Goal: Task Accomplishment & Management: Manage account settings

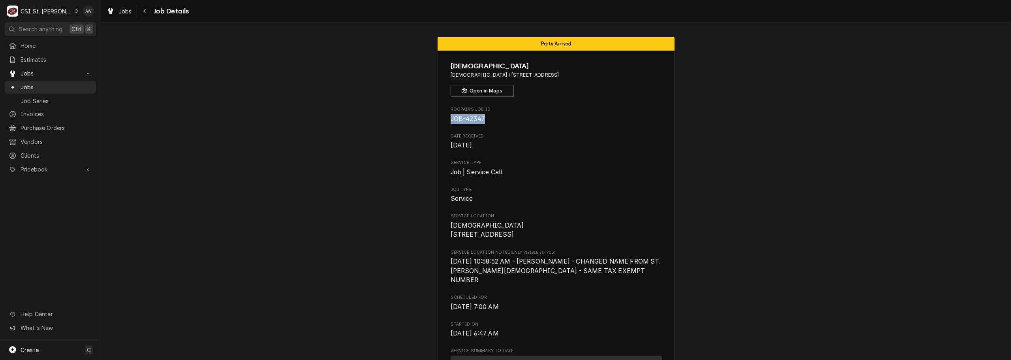
drag, startPoint x: 483, startPoint y: 120, endPoint x: 432, endPoint y: 115, distance: 51.6
copy span "JOB-42347"
click at [124, 13] on span "Jobs" at bounding box center [124, 11] width 13 height 8
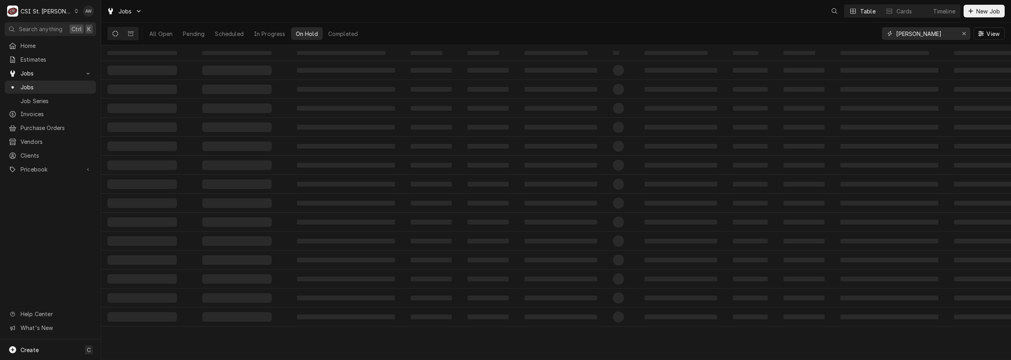
click at [874, 34] on div "All Open Pending Scheduled In Progress On Hold Completed [PERSON_NAME] View" at bounding box center [555, 34] width 897 height 22
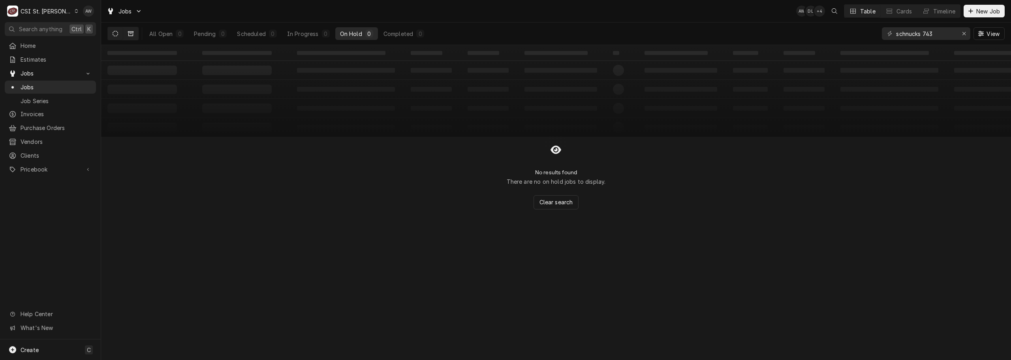
click at [130, 35] on icon "Dynamic Content Wrapper" at bounding box center [131, 34] width 6 height 6
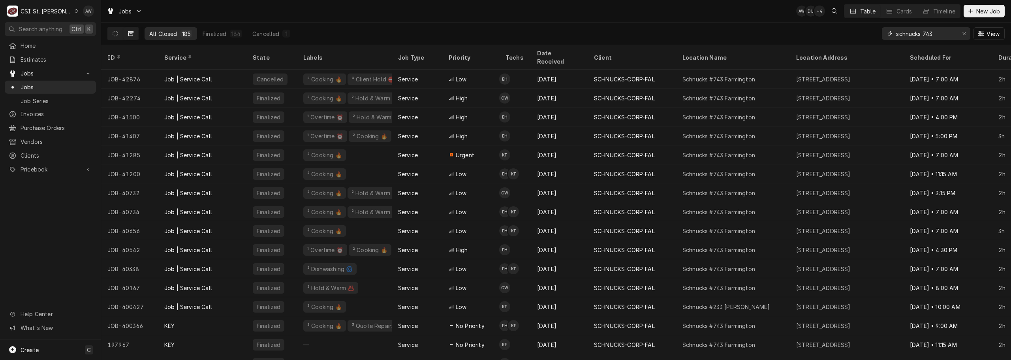
drag, startPoint x: 937, startPoint y: 36, endPoint x: 889, endPoint y: 30, distance: 48.2
click at [889, 30] on div "schnucks 743" at bounding box center [926, 33] width 88 height 13
paste input "42902"
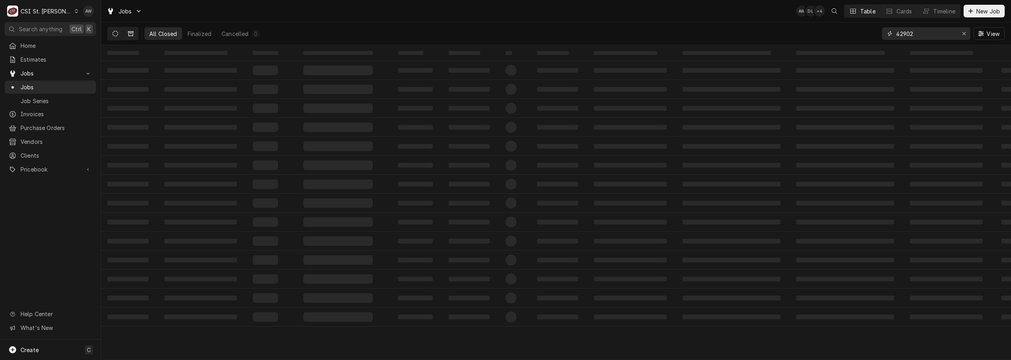
type input "42902"
click at [118, 34] on icon "Dynamic Content Wrapper" at bounding box center [116, 34] width 6 height 6
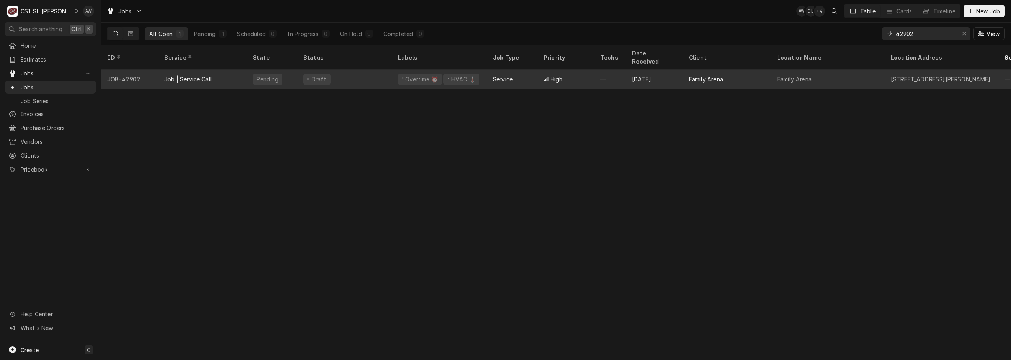
click at [487, 70] on div "Service" at bounding box center [512, 79] width 51 height 19
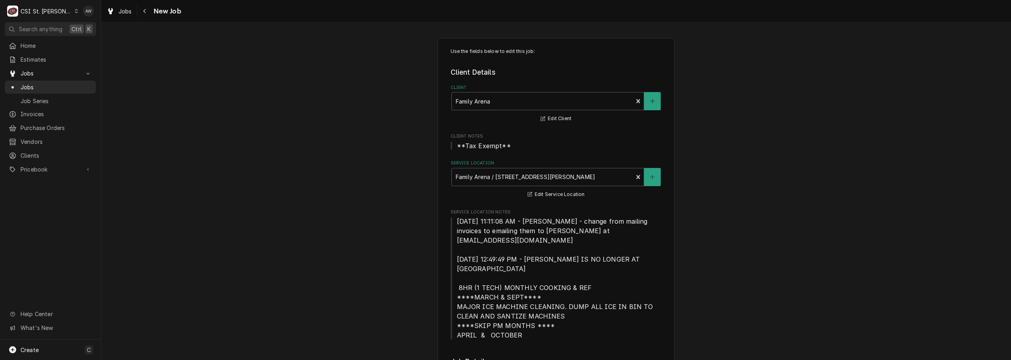
type textarea "x"
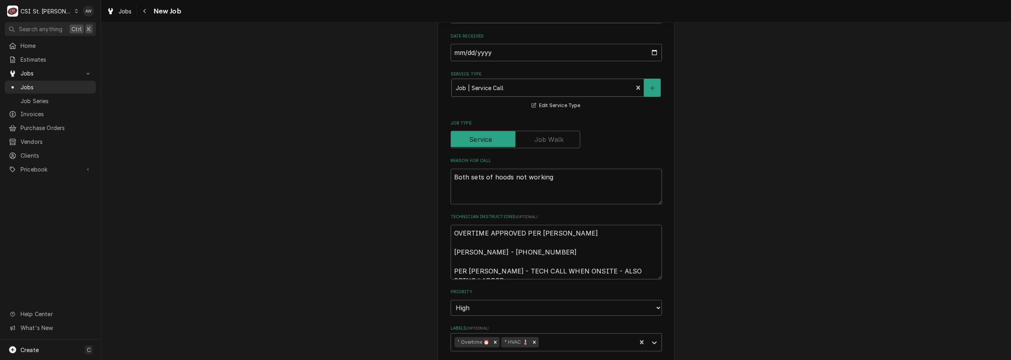
scroll to position [395, 0]
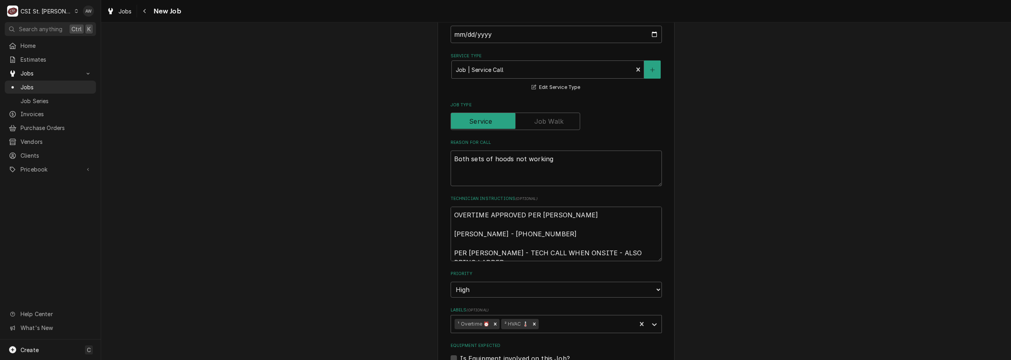
drag, startPoint x: 103, startPoint y: 10, endPoint x: 112, endPoint y: 4, distance: 10.3
click at [103, 10] on div "Jobs New Job" at bounding box center [556, 11] width 910 height 22
click at [117, 2] on div "Jobs New Job" at bounding box center [556, 11] width 910 height 22
click at [128, 10] on span "Jobs" at bounding box center [124, 11] width 13 height 8
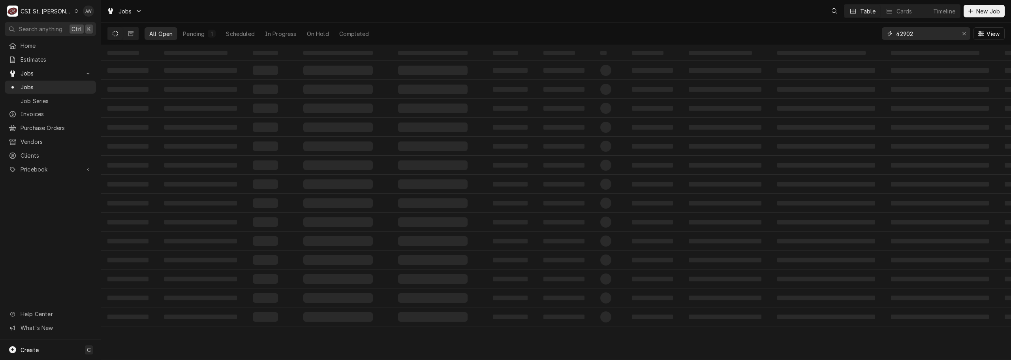
drag, startPoint x: 921, startPoint y: 38, endPoint x: 855, endPoint y: 34, distance: 65.7
click at [855, 34] on div "All Open Pending 1 Scheduled In Progress On Hold Completed 42902 View" at bounding box center [555, 34] width 897 height 22
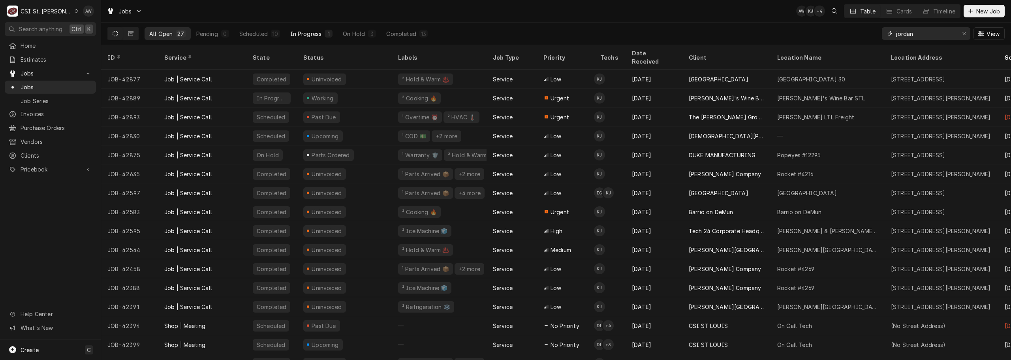
type input "jordan"
click at [312, 39] on button "In Progress 1" at bounding box center [312, 33] width 52 height 13
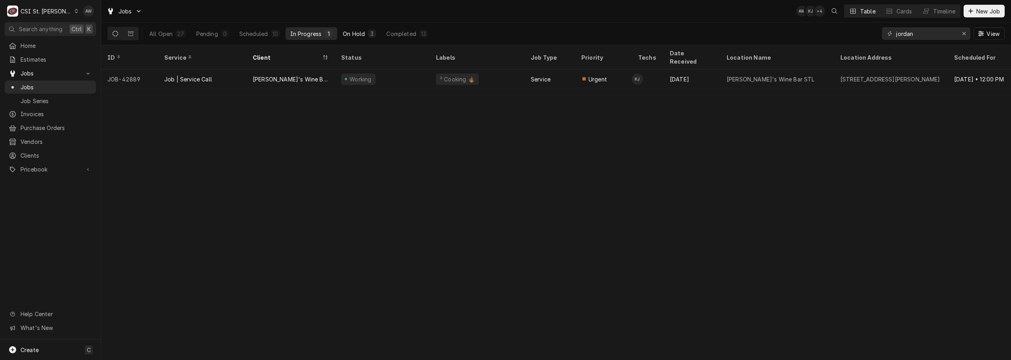
click at [365, 34] on button "On Hold 3" at bounding box center [359, 33] width 43 height 13
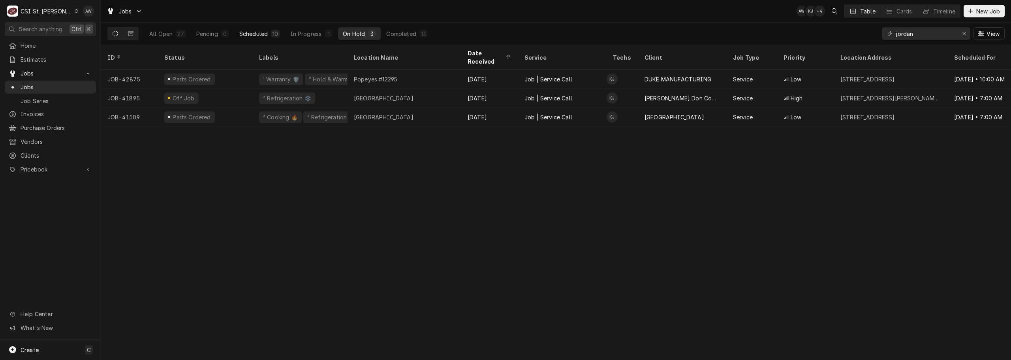
click at [261, 32] on div "Scheduled" at bounding box center [253, 34] width 28 height 8
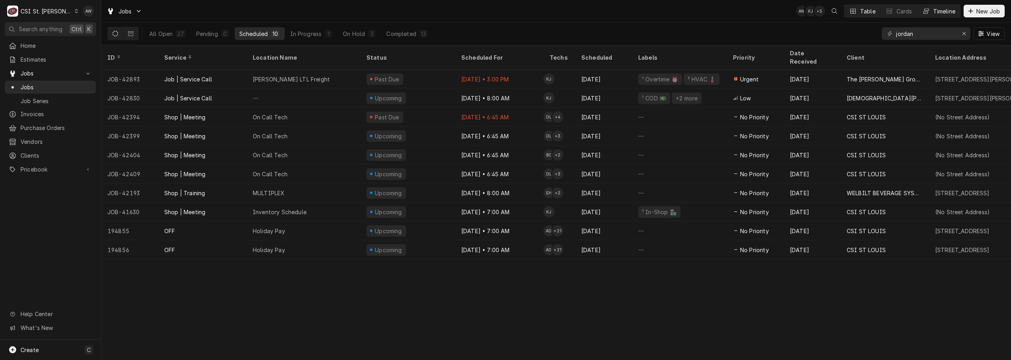
click at [937, 9] on div "Timeline" at bounding box center [944, 11] width 22 height 8
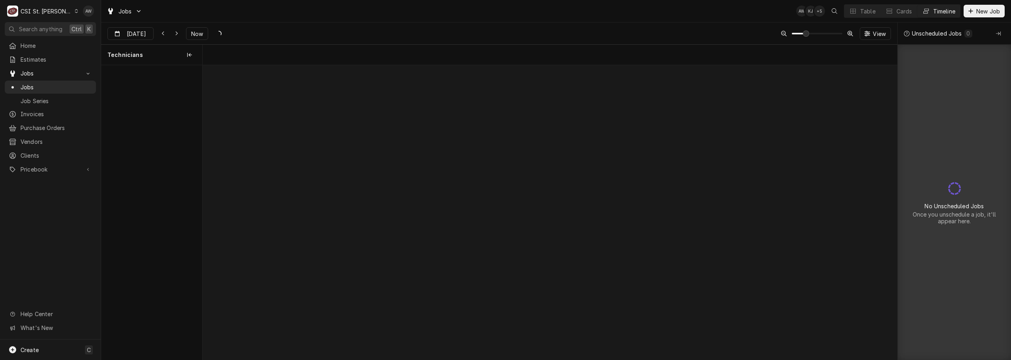
scroll to position [0, 13761]
click at [143, 32] on div "Dynamic Content Wrapper" at bounding box center [147, 34] width 11 height 13
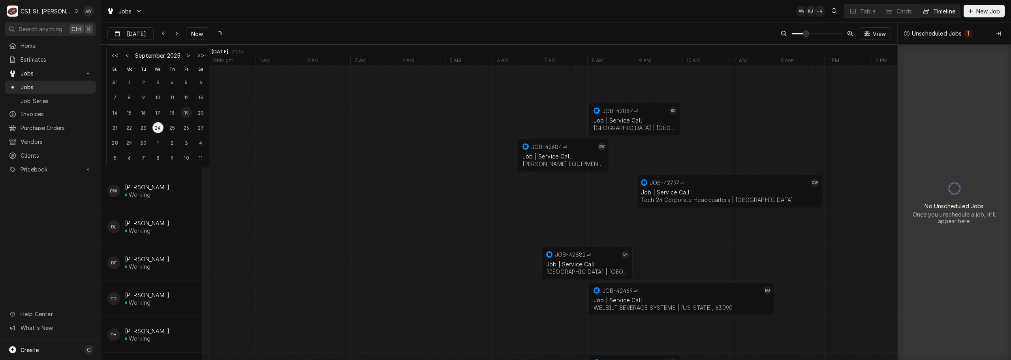
click at [184, 115] on div "19" at bounding box center [186, 112] width 11 height 11
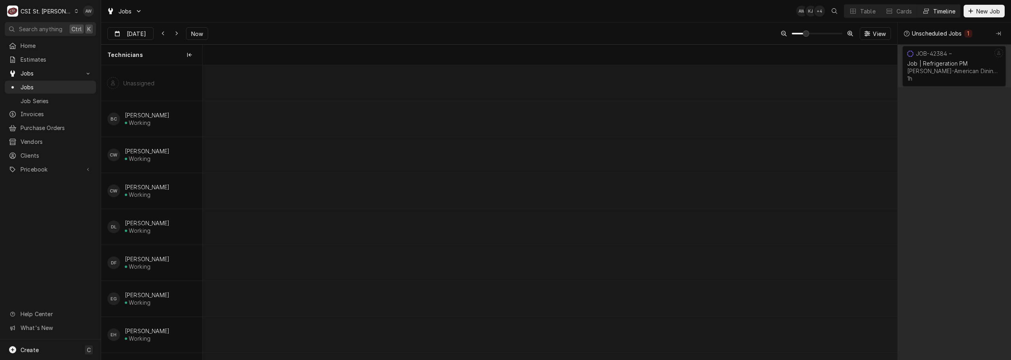
scroll to position [0, 6937]
type input "Sep 18"
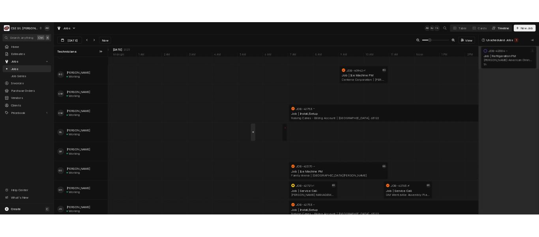
scroll to position [39, 0]
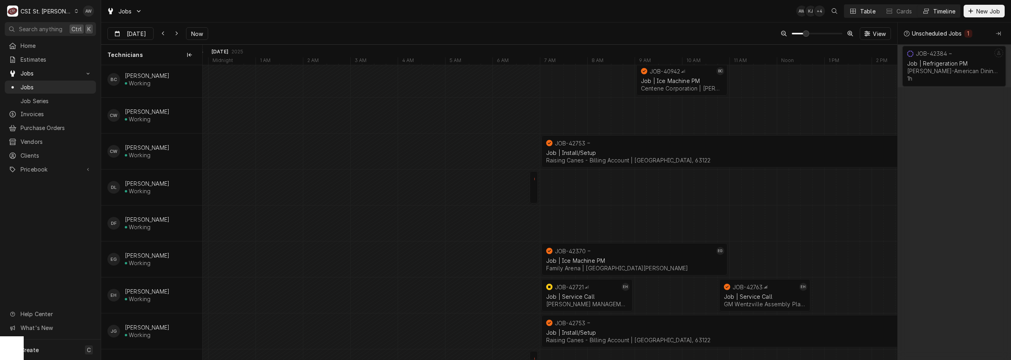
click at [863, 14] on div "Table" at bounding box center [867, 11] width 15 height 8
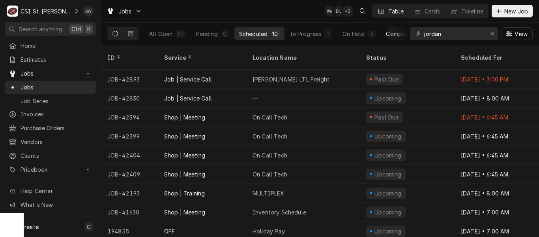
drag, startPoint x: 445, startPoint y: 41, endPoint x: 404, endPoint y: 31, distance: 41.5
click at [404, 33] on div "All Open 27 Pending 0 Scheduled 10 In Progress 1 On Hold 3 Completed 13 jordan …" at bounding box center [320, 34] width 426 height 22
drag, startPoint x: 451, startPoint y: 33, endPoint x: 408, endPoint y: 32, distance: 42.7
click at [408, 32] on div "All Open 27 Pending 0 Scheduled 10 In Progress 1 On Hold 3 Completed 13 jordan …" at bounding box center [320, 34] width 426 height 22
